Goal: Task Accomplishment & Management: Manage account settings

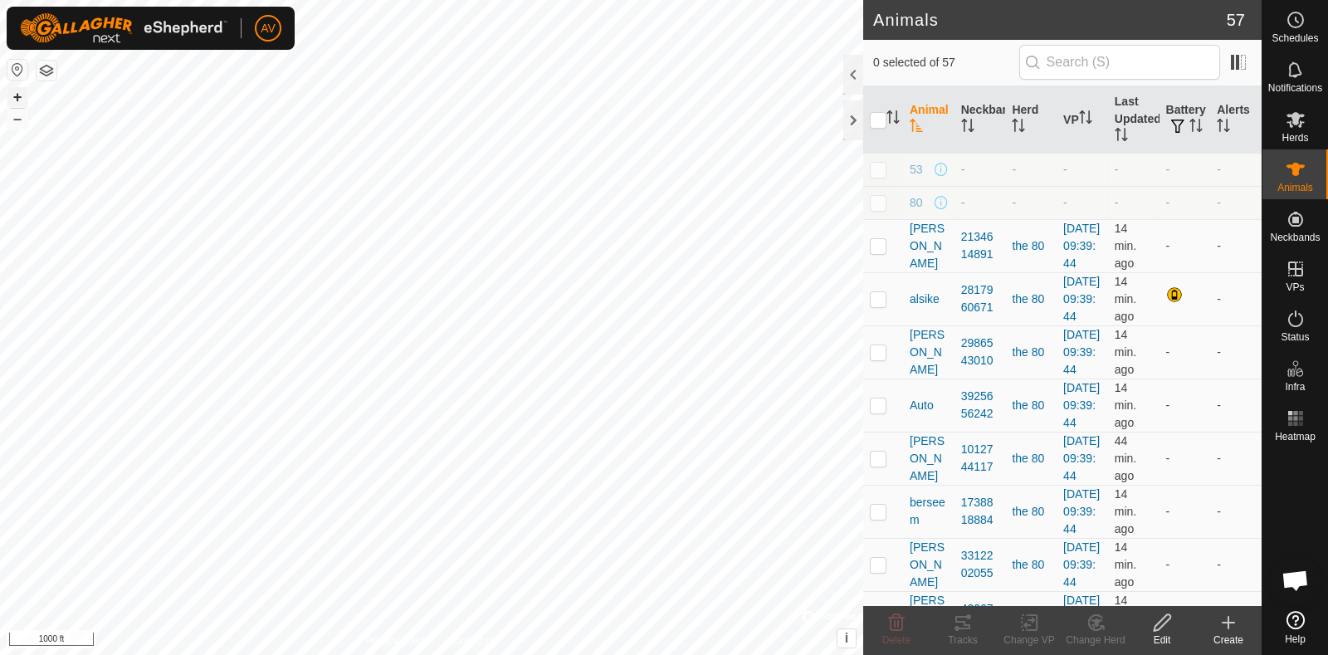
click at [15, 93] on button "+" at bounding box center [17, 97] width 20 height 20
click at [24, 94] on button "+" at bounding box center [17, 97] width 20 height 20
click at [17, 122] on button "–" at bounding box center [17, 119] width 20 height 20
click at [20, 100] on button "+" at bounding box center [17, 97] width 20 height 20
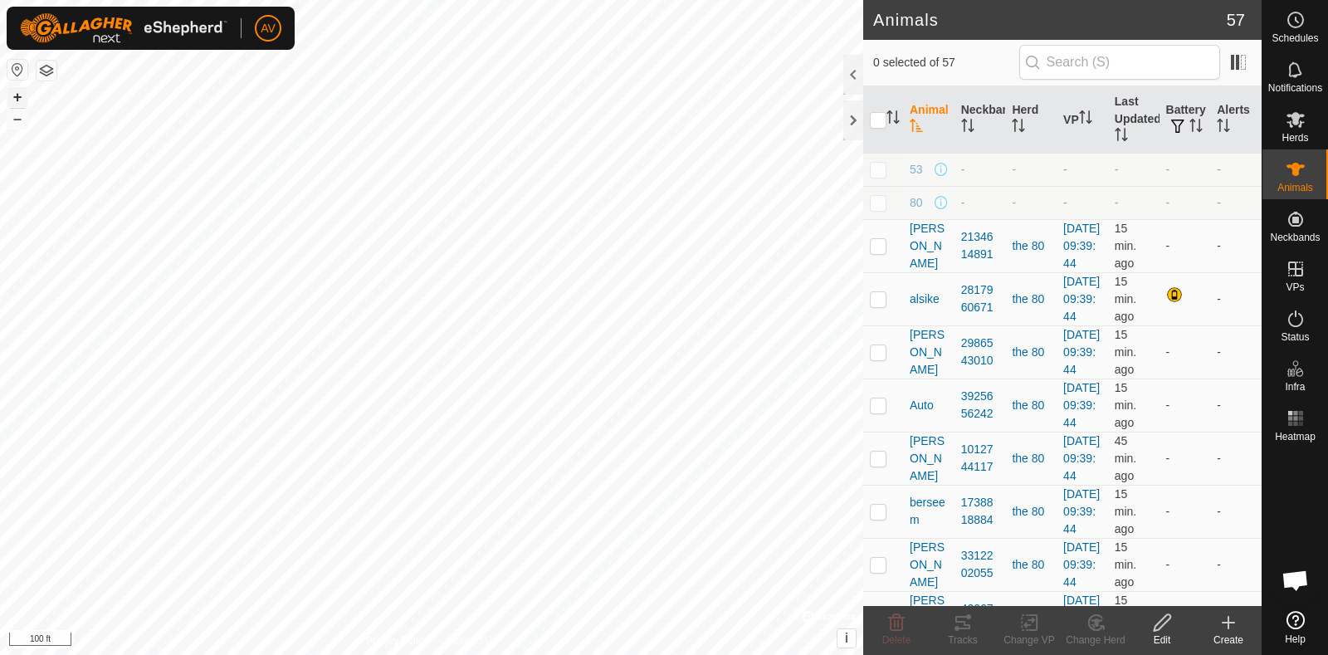
click at [12, 94] on button "+" at bounding box center [17, 97] width 20 height 20
click at [19, 114] on button "–" at bounding box center [17, 119] width 20 height 20
click at [12, 103] on button "+" at bounding box center [17, 97] width 20 height 20
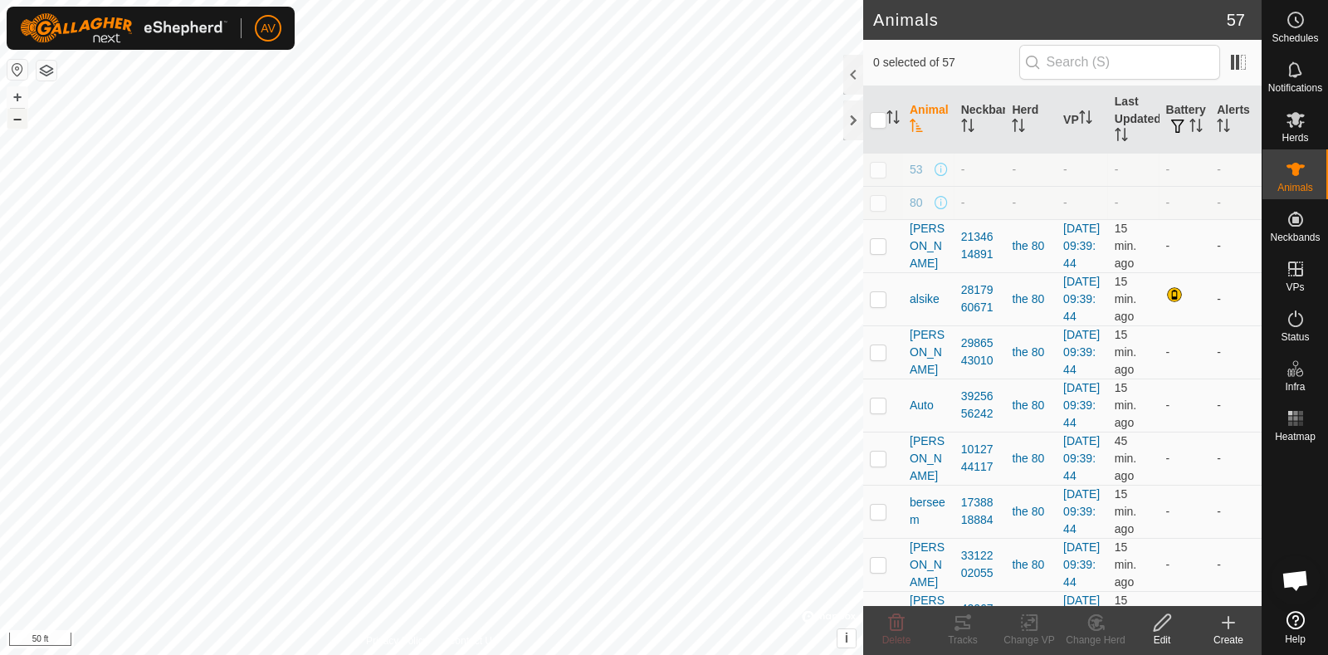
click at [17, 119] on button "–" at bounding box center [17, 119] width 20 height 20
click at [962, 621] on icon at bounding box center [963, 622] width 15 height 13
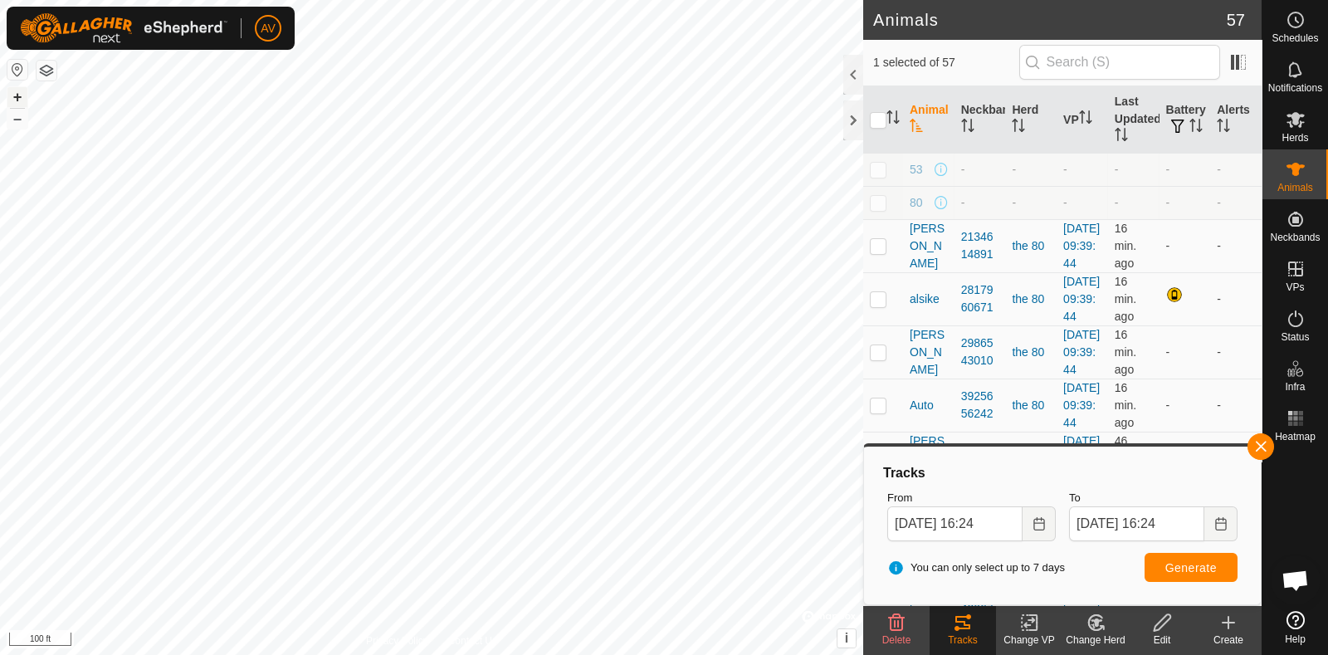
click at [16, 93] on button "+" at bounding box center [17, 97] width 20 height 20
click at [12, 93] on button "+" at bounding box center [17, 97] width 20 height 20
click at [12, 129] on div "+ –" at bounding box center [18, 107] width 22 height 43
click at [15, 124] on button "–" at bounding box center [17, 119] width 20 height 20
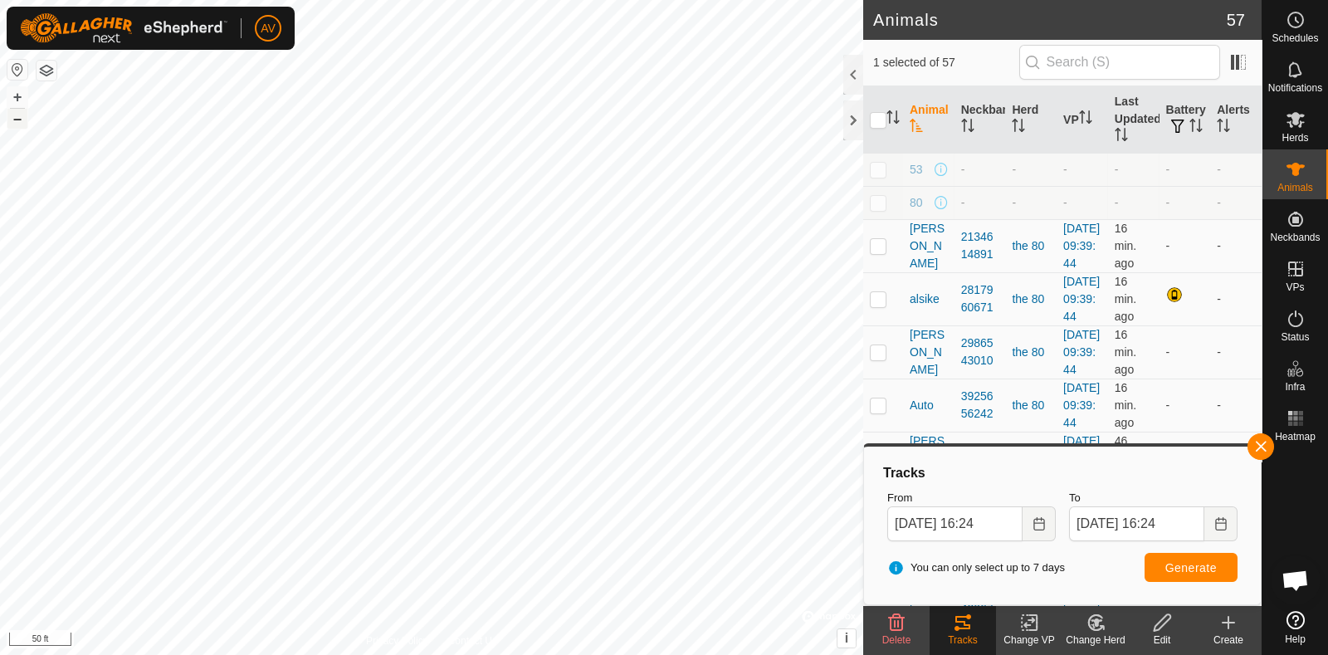
click at [15, 124] on button "–" at bounding box center [17, 119] width 20 height 20
checkbox input "false"
checkbox input "true"
click at [1175, 562] on span "Generate" at bounding box center [1191, 567] width 51 height 13
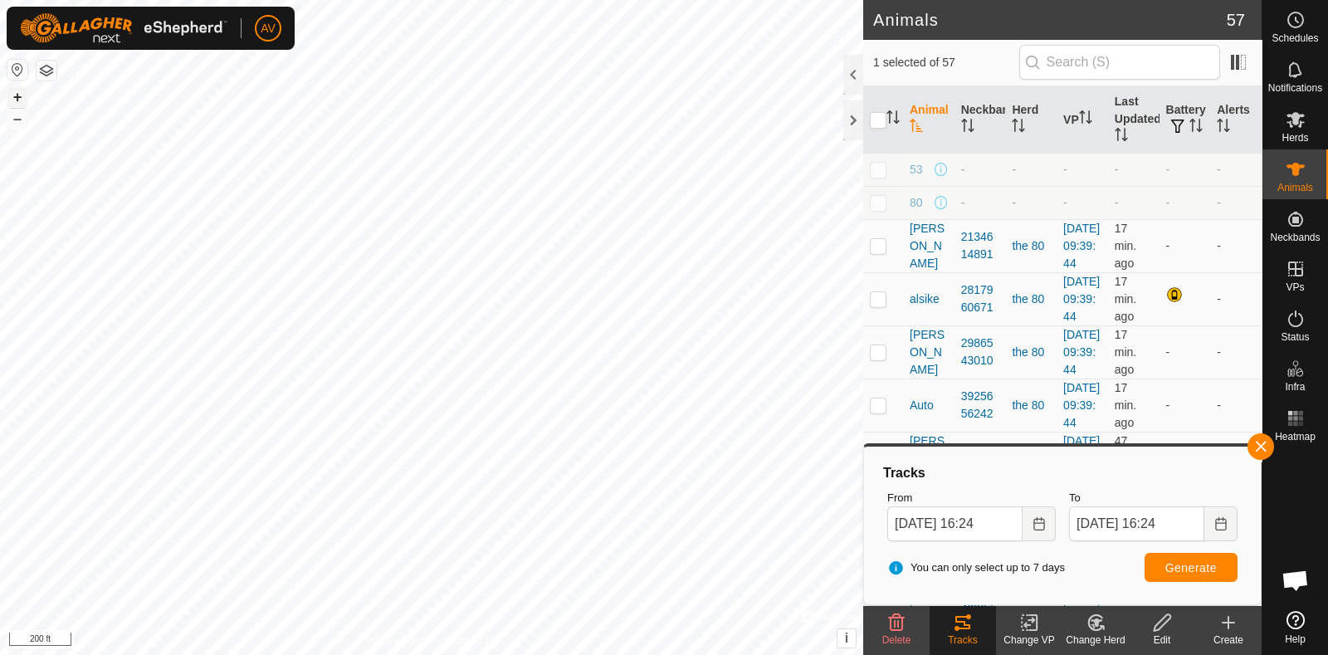
click at [15, 94] on button "+" at bounding box center [17, 97] width 20 height 20
click at [18, 116] on button "–" at bounding box center [17, 119] width 20 height 20
checkbox input "true"
checkbox input "false"
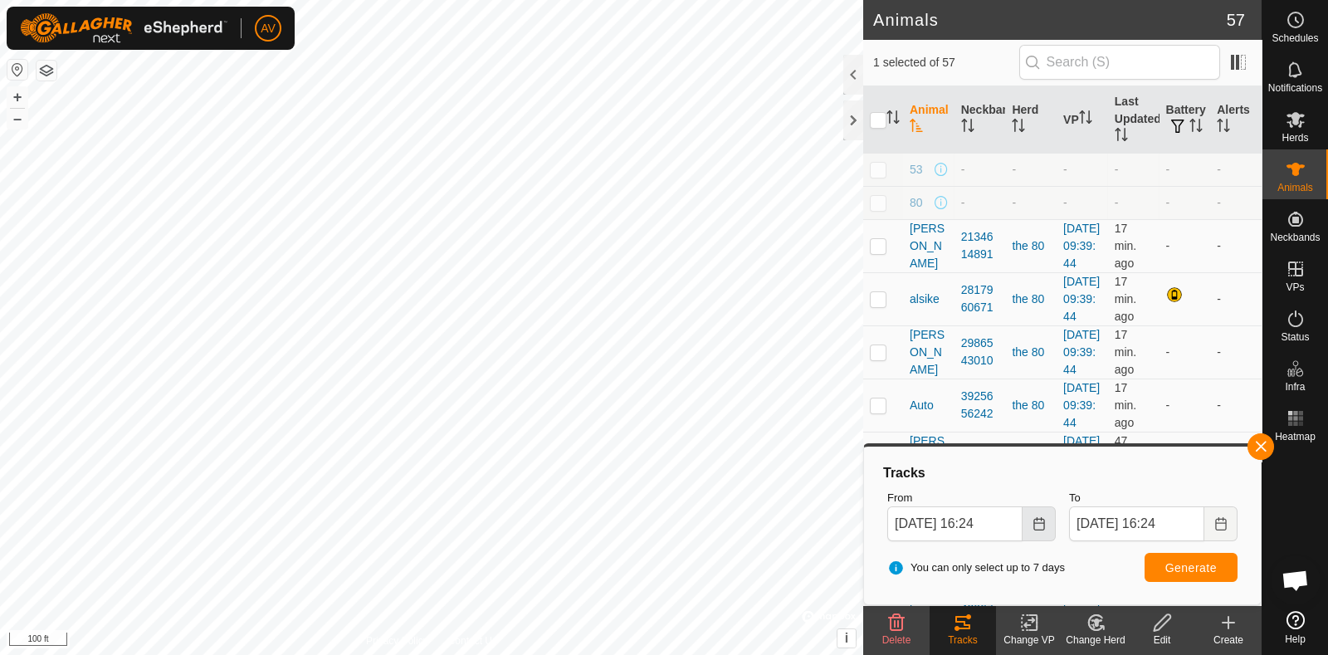
click at [1039, 530] on button "Choose Date" at bounding box center [1039, 523] width 33 height 35
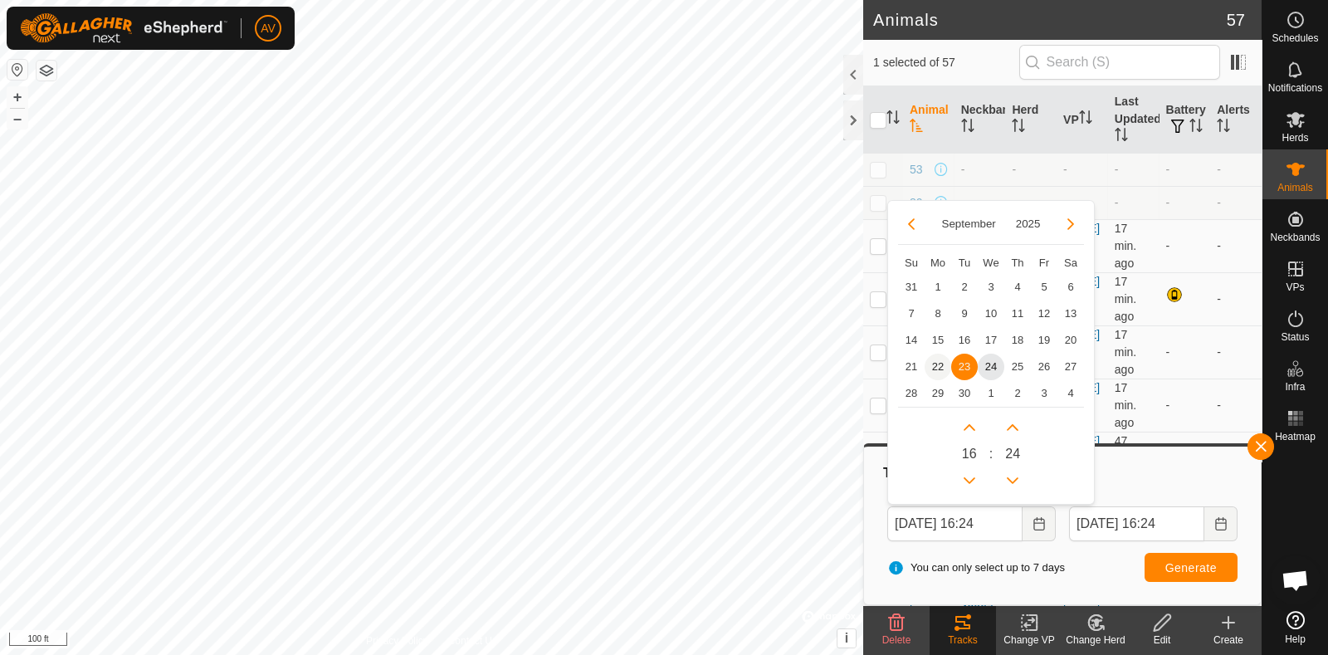
click at [946, 369] on span "22" at bounding box center [938, 367] width 27 height 27
type input "[DATE] 16:24"
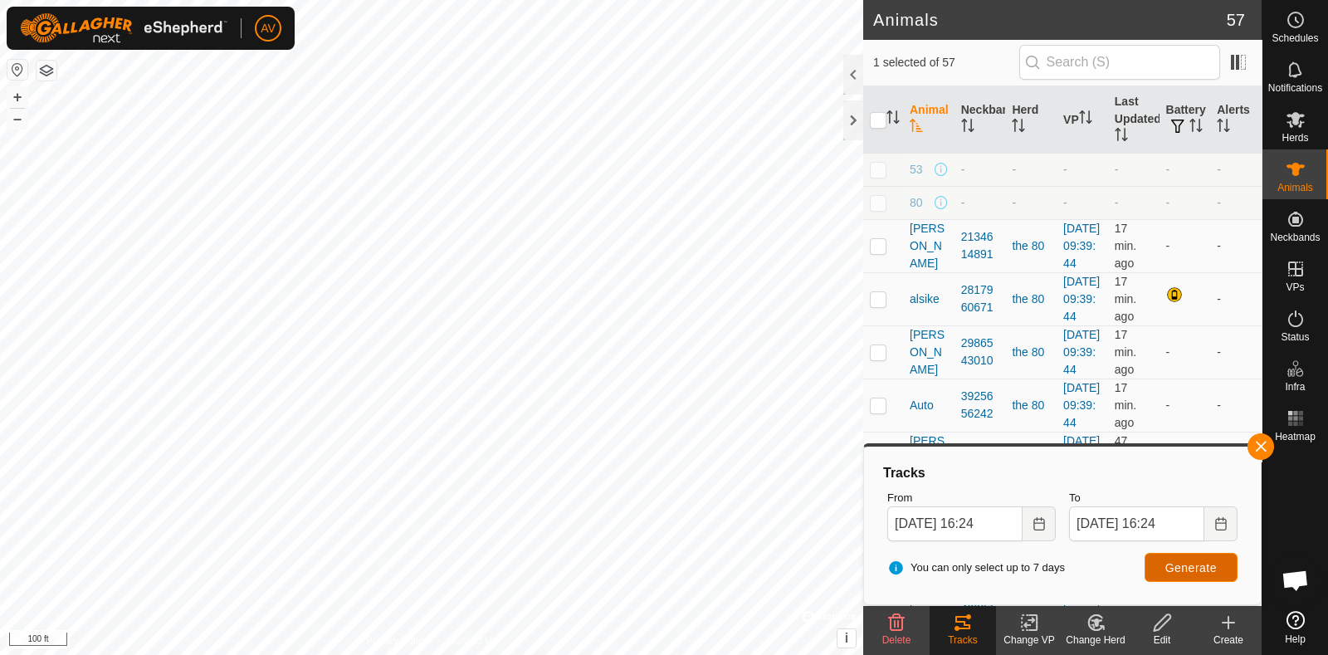
click at [1206, 574] on button "Generate" at bounding box center [1191, 567] width 93 height 29
click at [25, 93] on button "+" at bounding box center [17, 97] width 20 height 20
click at [633, 654] on html "AV Schedules Notifications Herds Animals Neckbands VPs Status Infra Heatmap Hel…" at bounding box center [664, 327] width 1328 height 655
click at [13, 122] on button "–" at bounding box center [17, 119] width 20 height 20
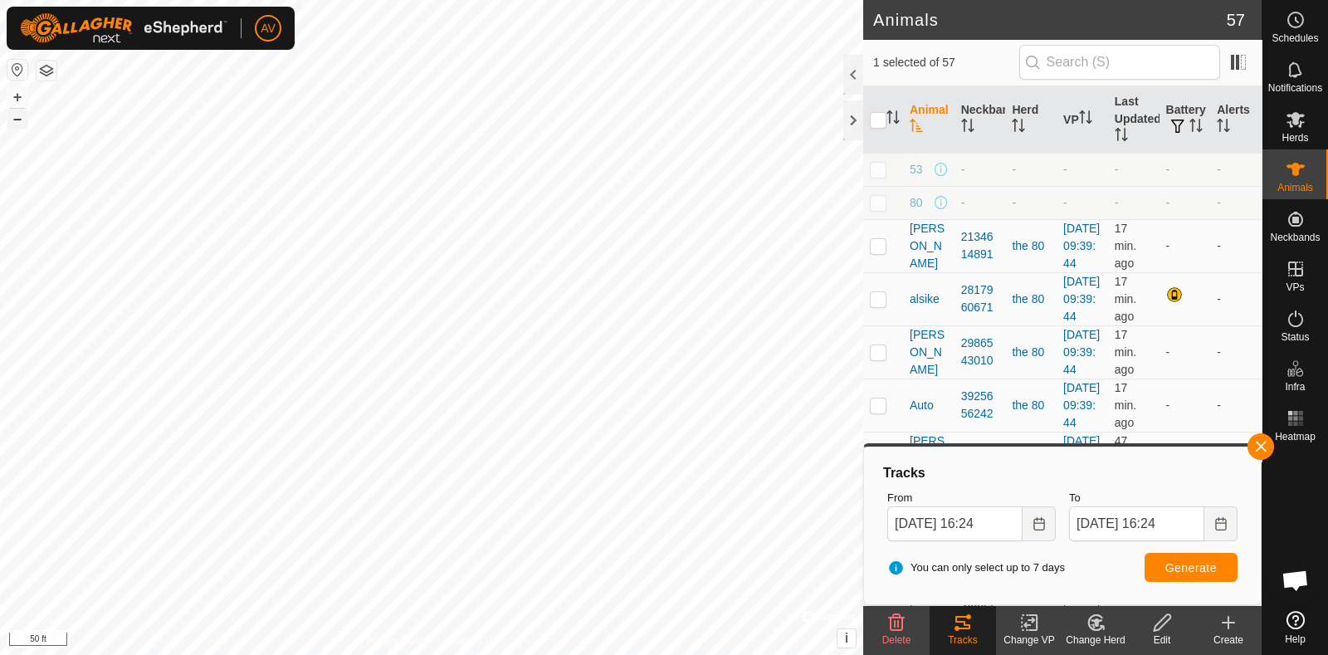
click at [13, 122] on button "–" at bounding box center [17, 119] width 20 height 20
click at [1082, 66] on input "text" at bounding box center [1119, 62] width 201 height 35
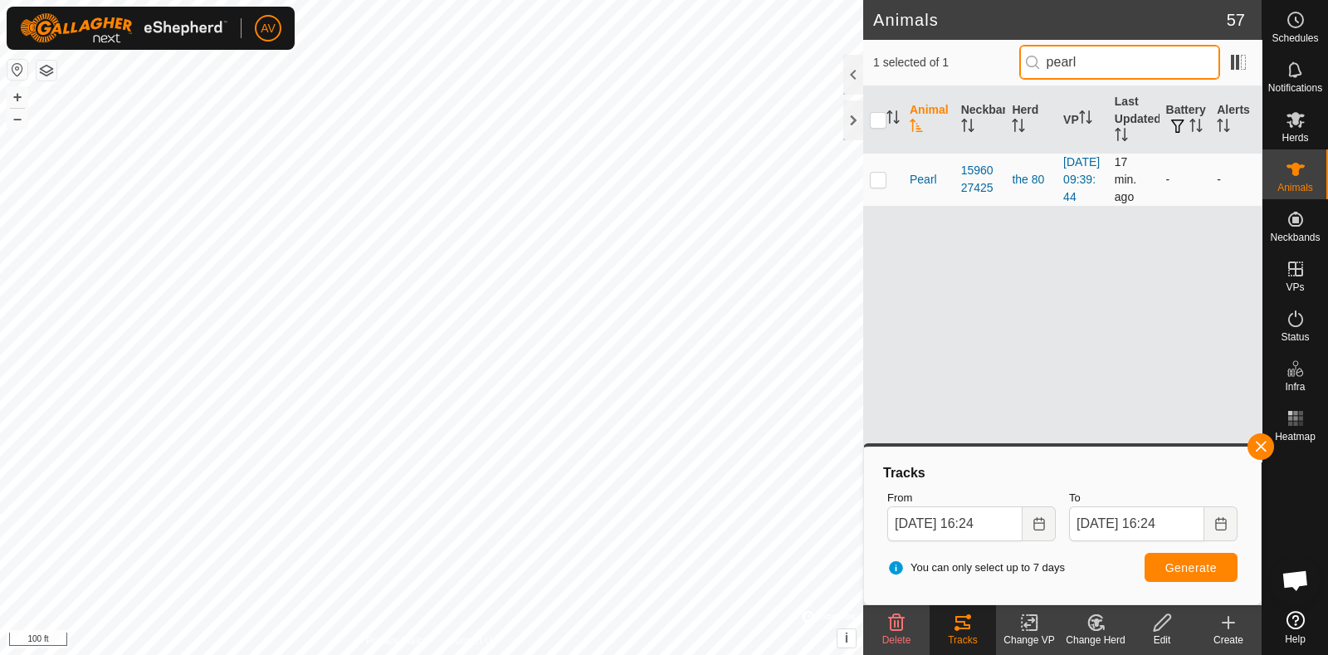
type input "pearl"
click at [882, 183] on p-checkbox at bounding box center [878, 179] width 17 height 13
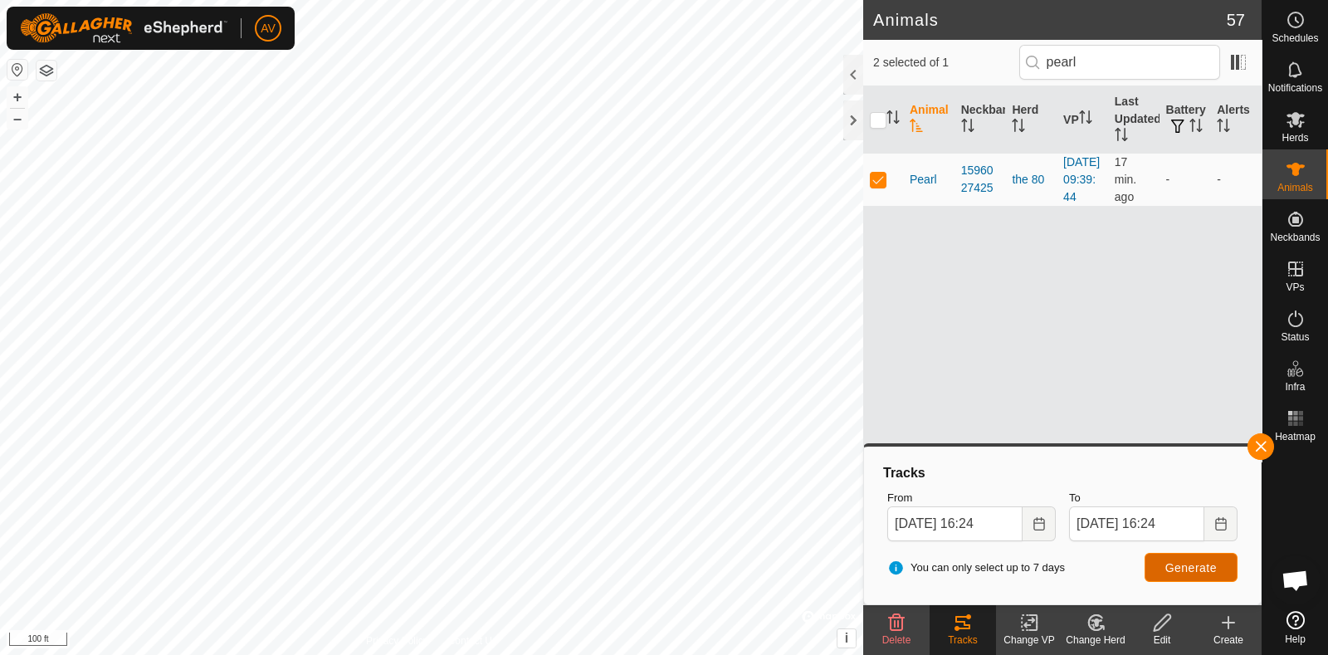
click at [1195, 573] on span "Generate" at bounding box center [1191, 567] width 51 height 13
click at [12, 99] on button "+" at bounding box center [17, 97] width 20 height 20
click at [17, 125] on button "–" at bounding box center [17, 119] width 20 height 20
click at [10, 121] on button "–" at bounding box center [17, 119] width 20 height 20
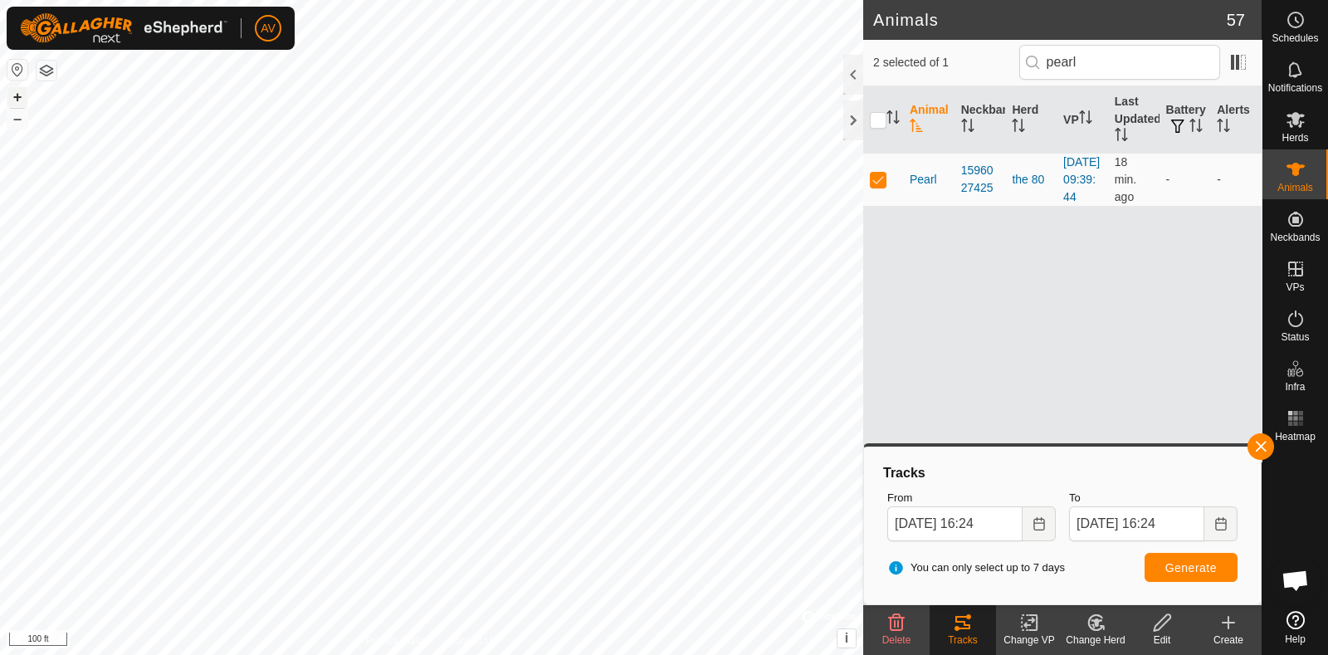
click at [17, 95] on button "+" at bounding box center [17, 97] width 20 height 20
click at [12, 125] on button "–" at bounding box center [17, 119] width 20 height 20
click at [1267, 447] on button "button" at bounding box center [1261, 446] width 27 height 27
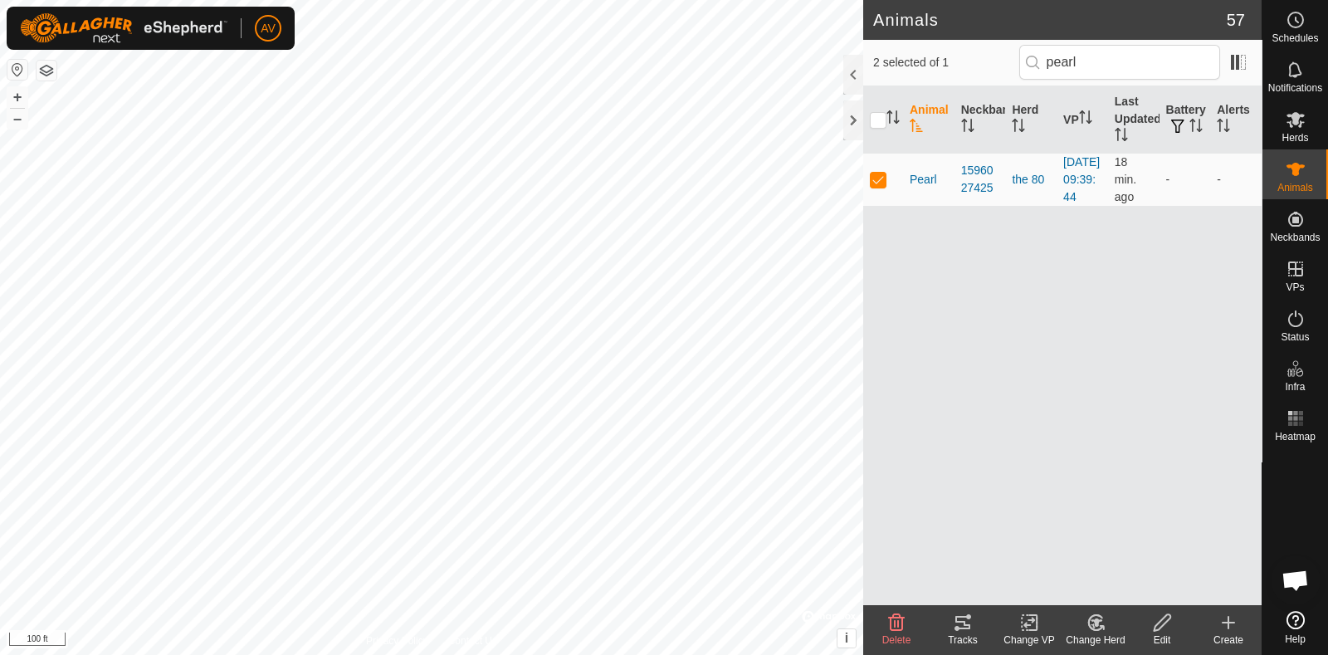
click at [945, 616] on tracks-svg-icon at bounding box center [963, 623] width 66 height 20
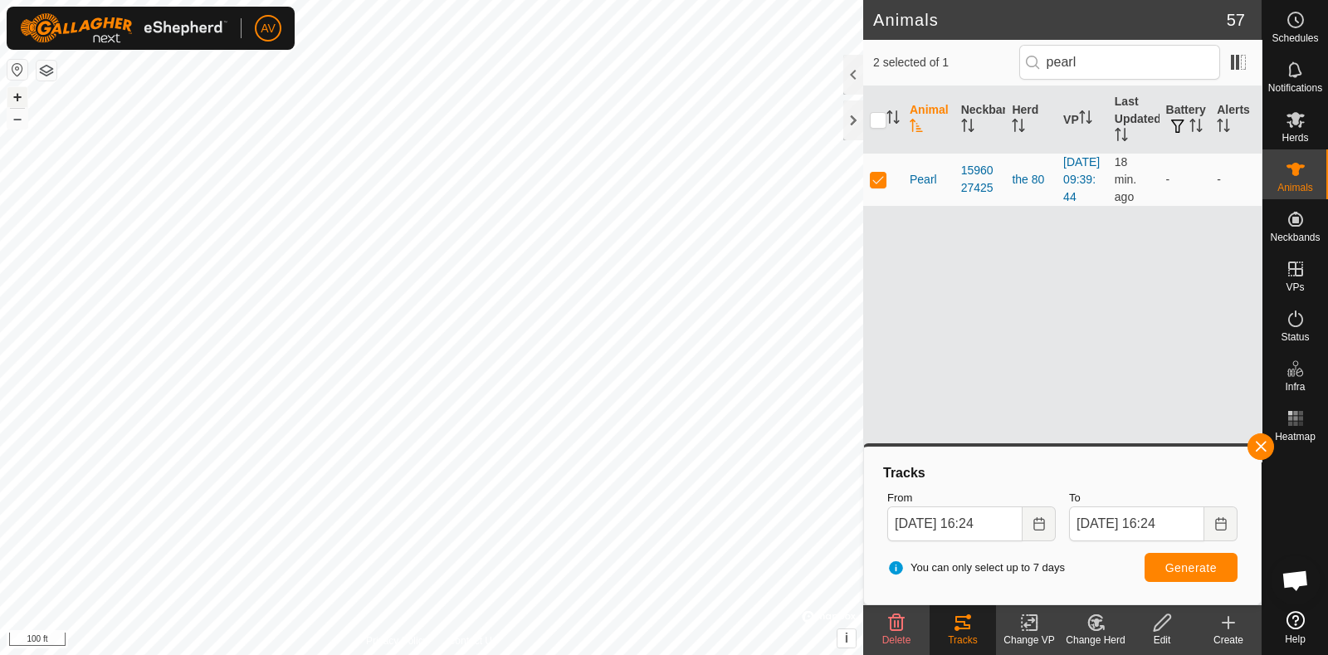
click at [18, 102] on button "+" at bounding box center [17, 97] width 20 height 20
click at [878, 184] on p-checkbox at bounding box center [878, 179] width 17 height 13
checkbox input "false"
drag, startPoint x: 1096, startPoint y: 56, endPoint x: 963, endPoint y: 47, distance: 133.1
click at [963, 47] on div "1 selected of 1 pearl" at bounding box center [1062, 62] width 379 height 35
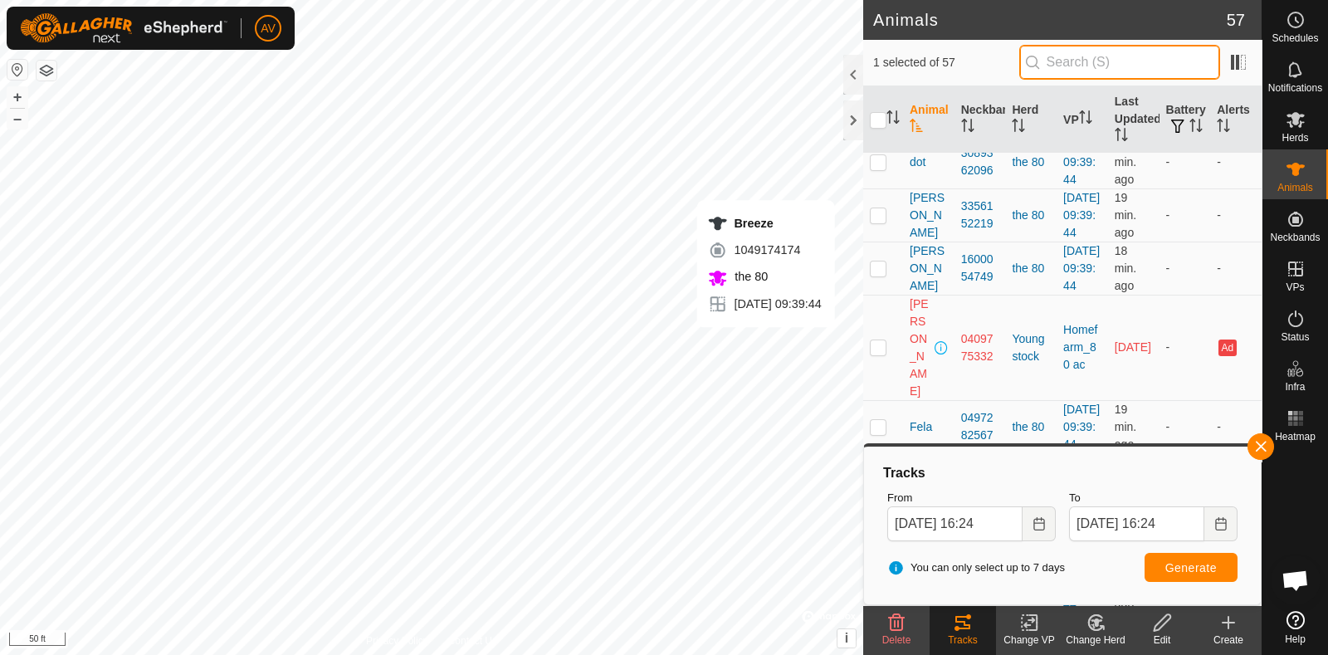
scroll to position [897, 0]
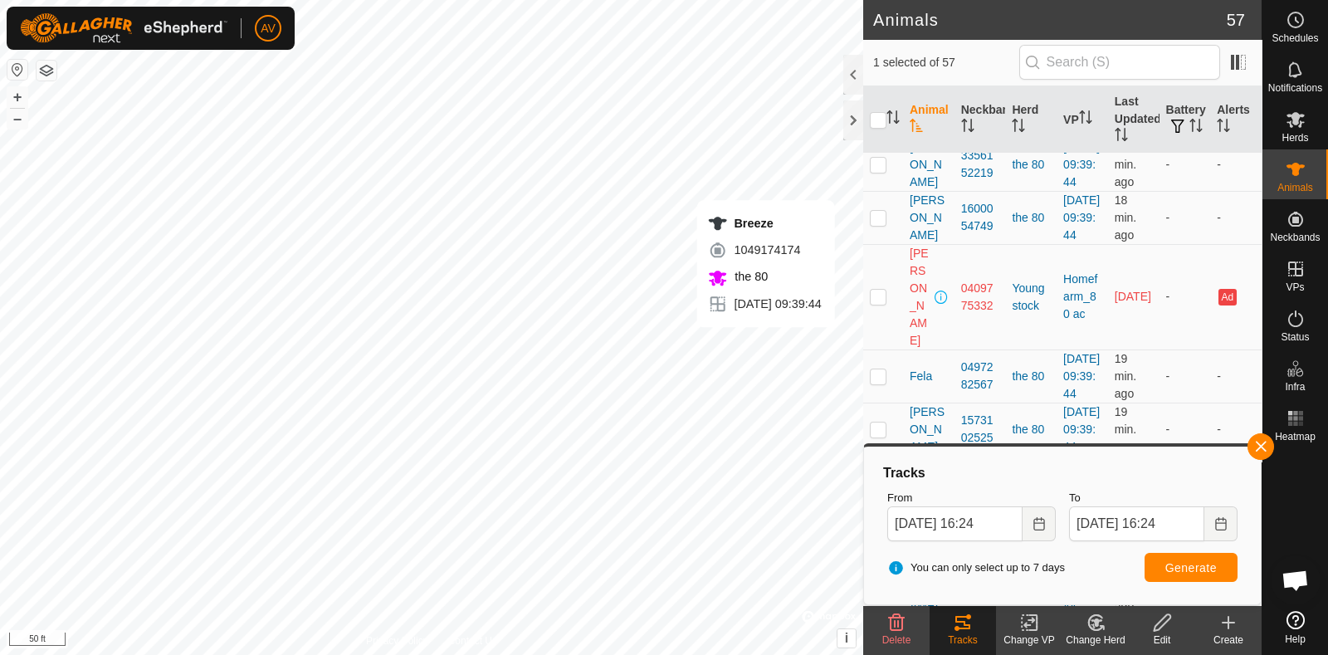
click at [927, 67] on span "Deja" at bounding box center [922, 58] width 24 height 17
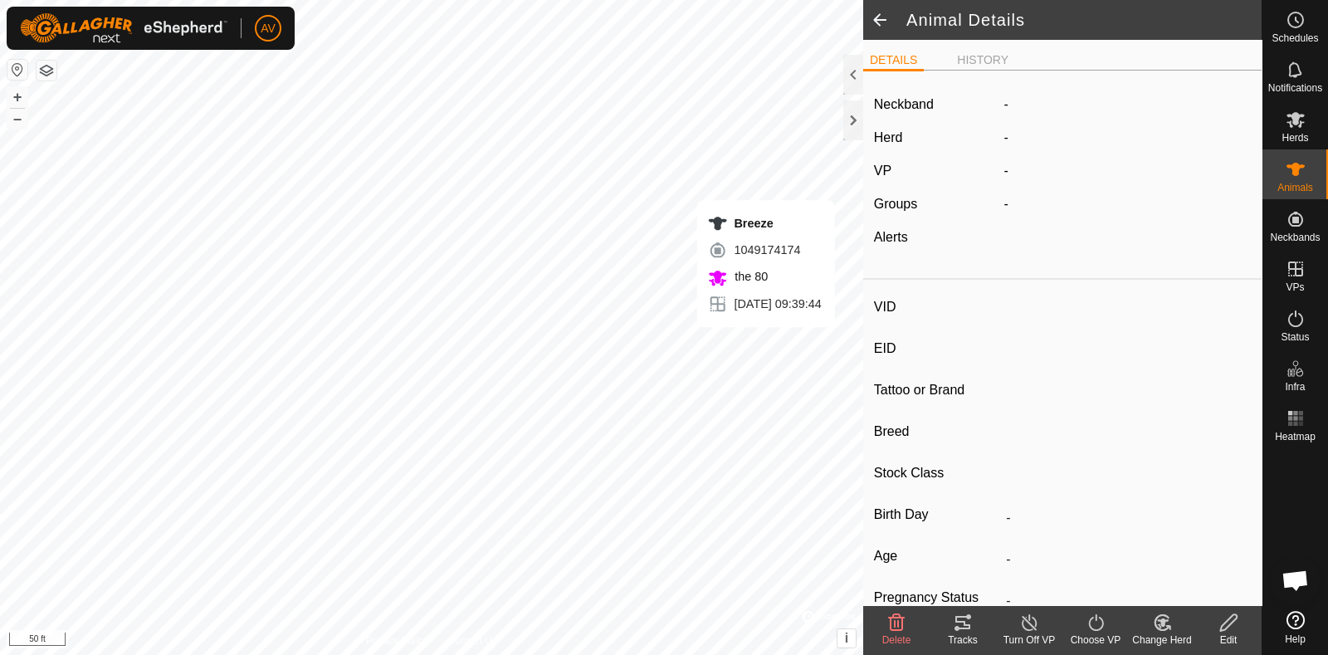
type input "Deja"
type input "-"
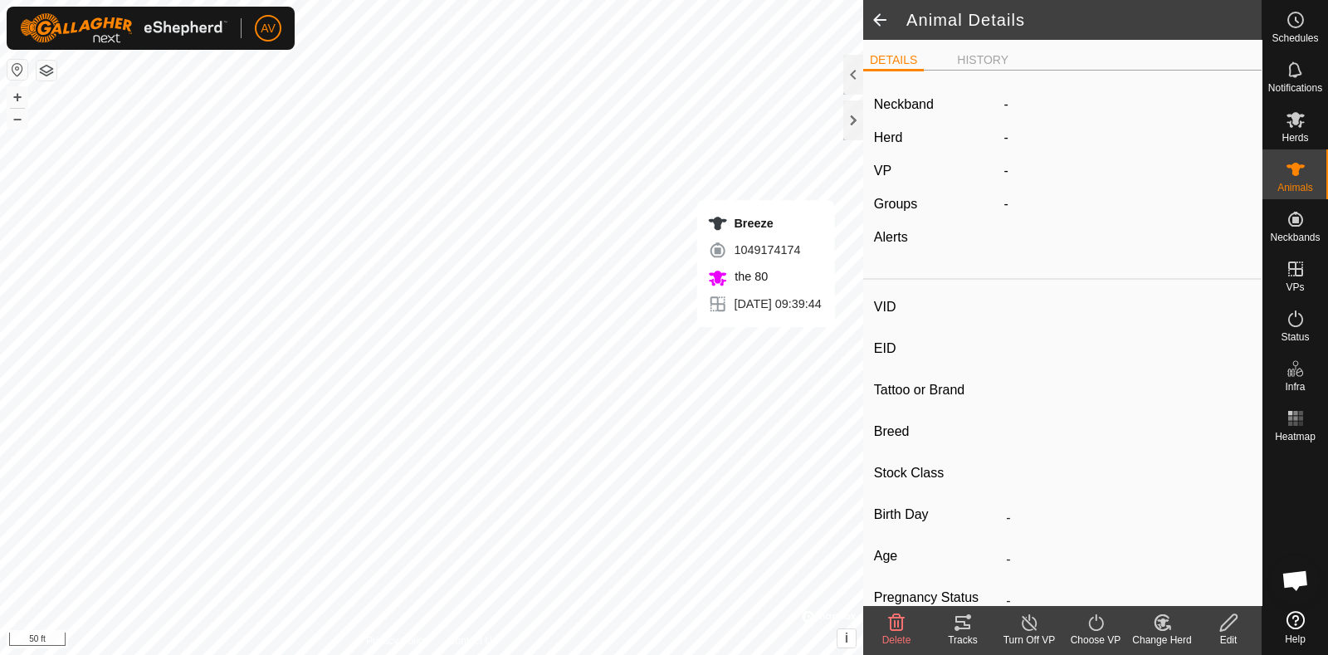
type input "-"
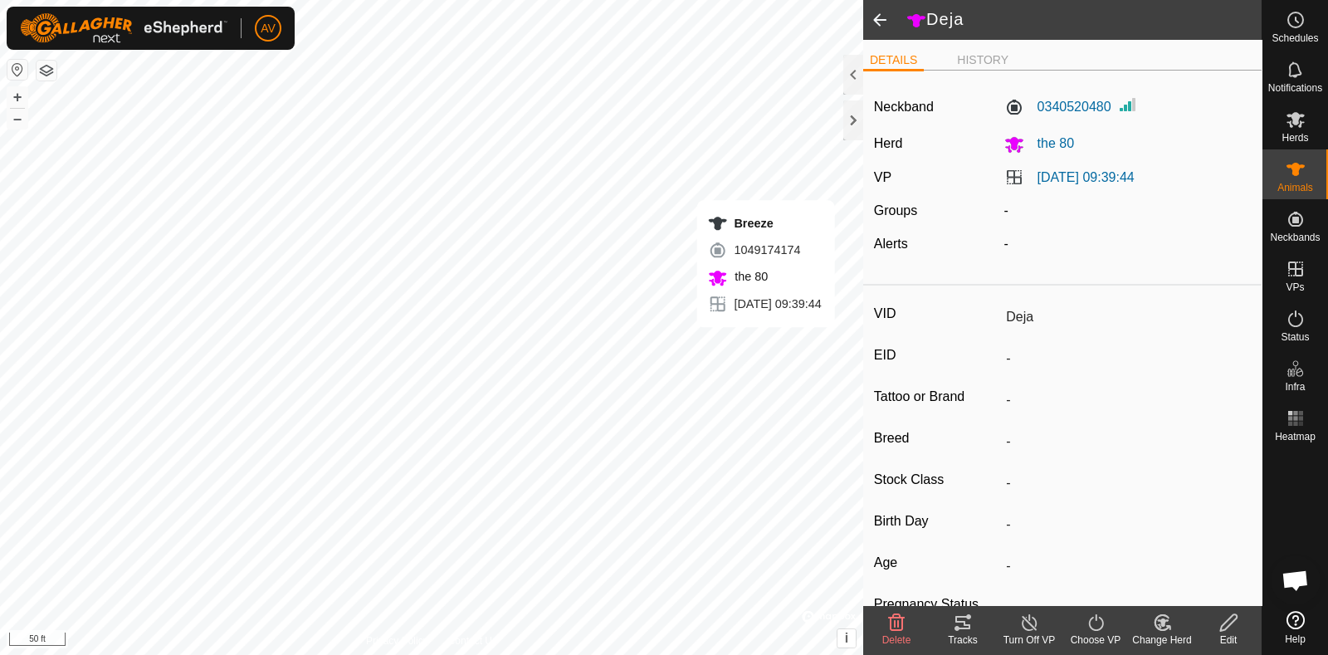
click at [956, 633] on div "Tracks" at bounding box center [963, 640] width 66 height 15
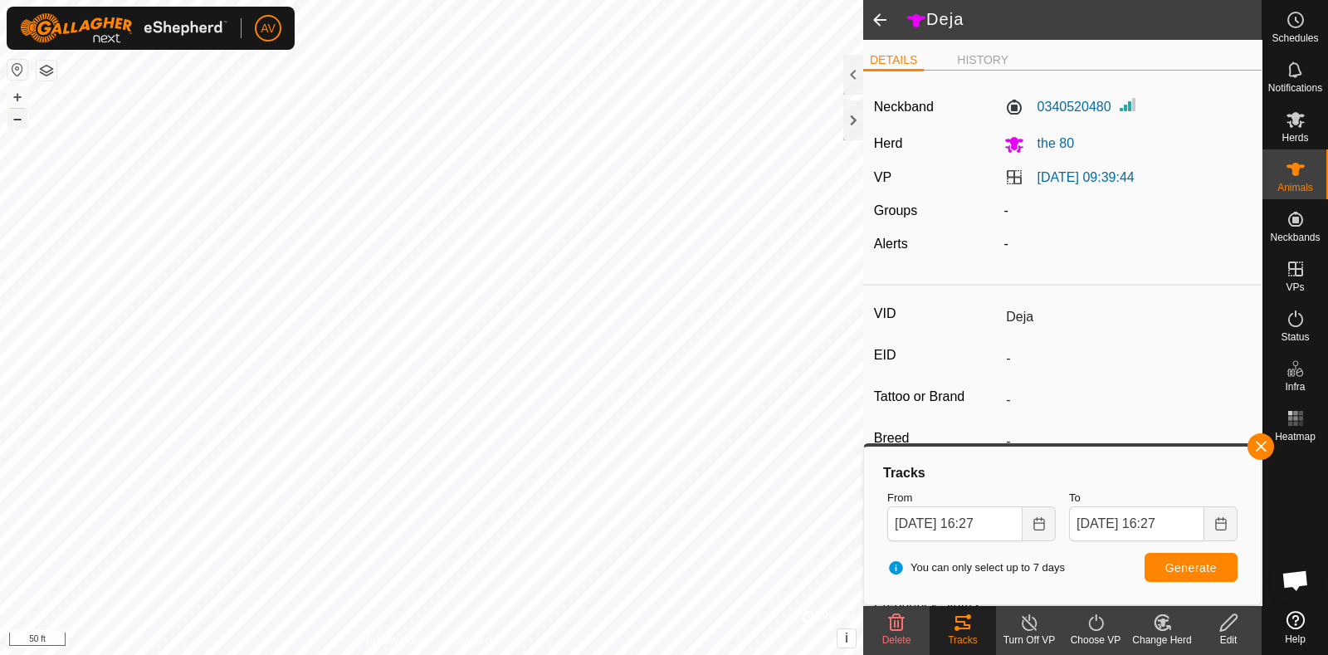
click at [20, 121] on button "–" at bounding box center [17, 119] width 20 height 20
